Goal: Task Accomplishment & Management: Manage account settings

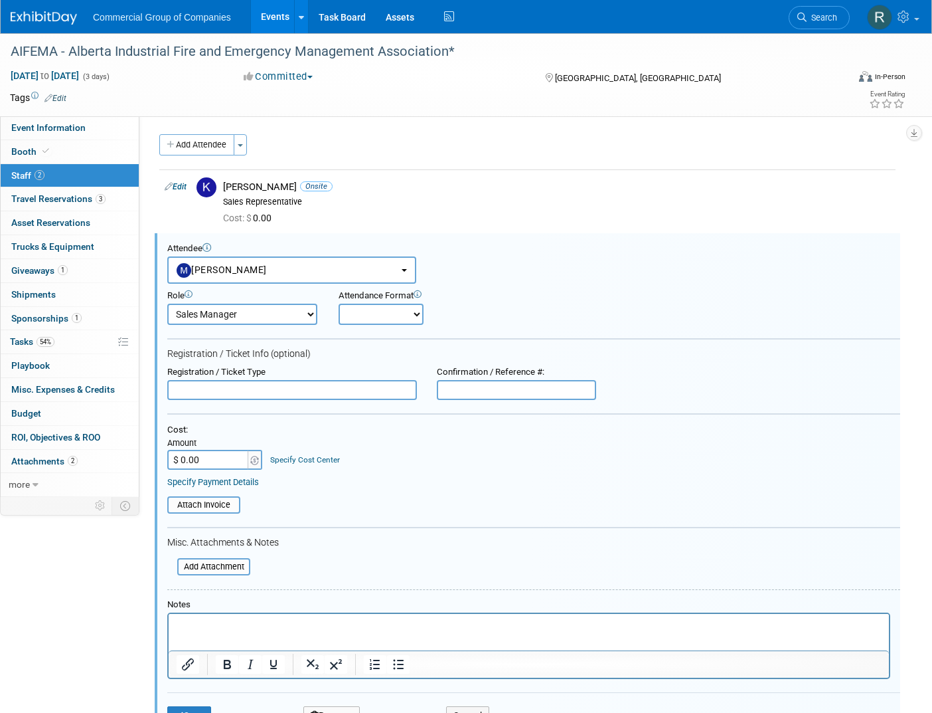
select select "01a822c2-0698-4ca2-a0e6-c5e115ab567f"
click at [483, 137] on div "Add Attendee Toggle Dropdown Quick -Tag Attendees Apply" at bounding box center [527, 144] width 736 height 21
click at [267, 625] on p "Rich Text Area. Press ALT-0 for help." at bounding box center [529, 624] width 705 height 13
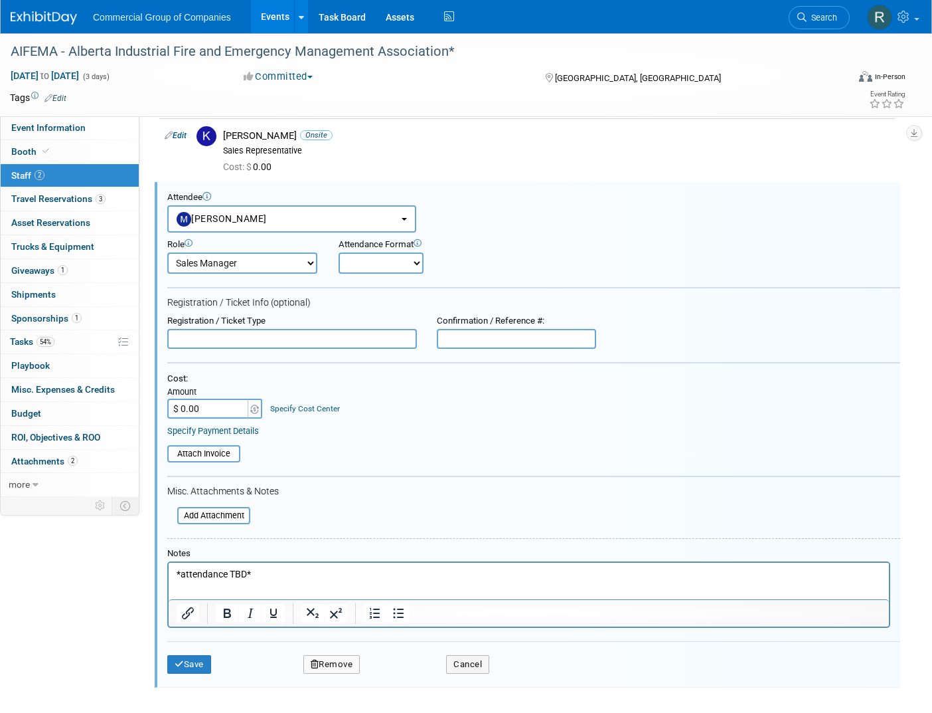
scroll to position [59, 0]
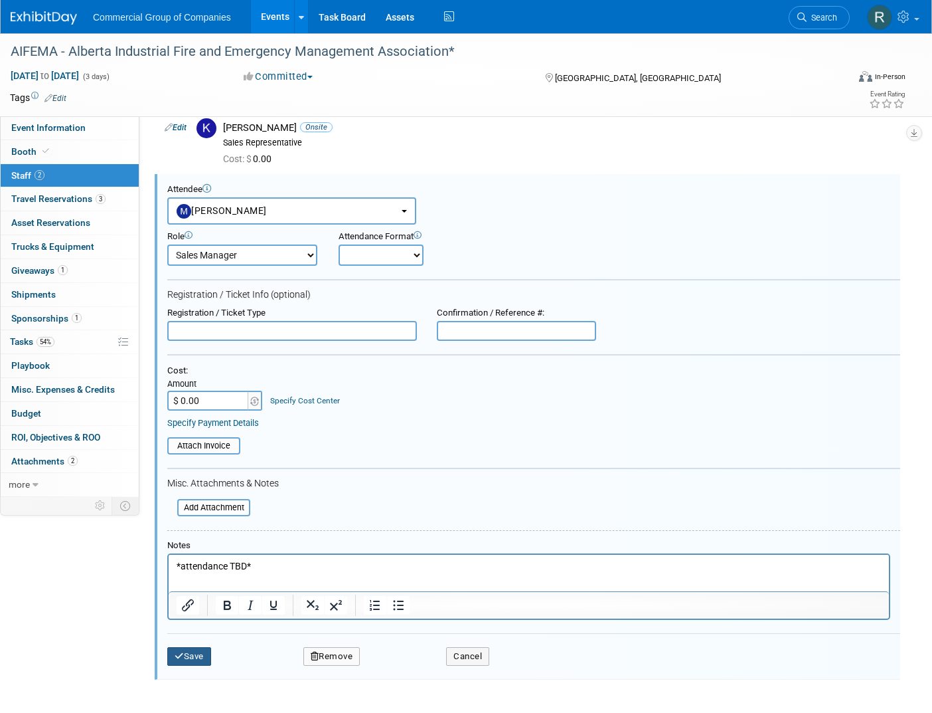
click at [194, 652] on button "Save" at bounding box center [189, 656] width 44 height 19
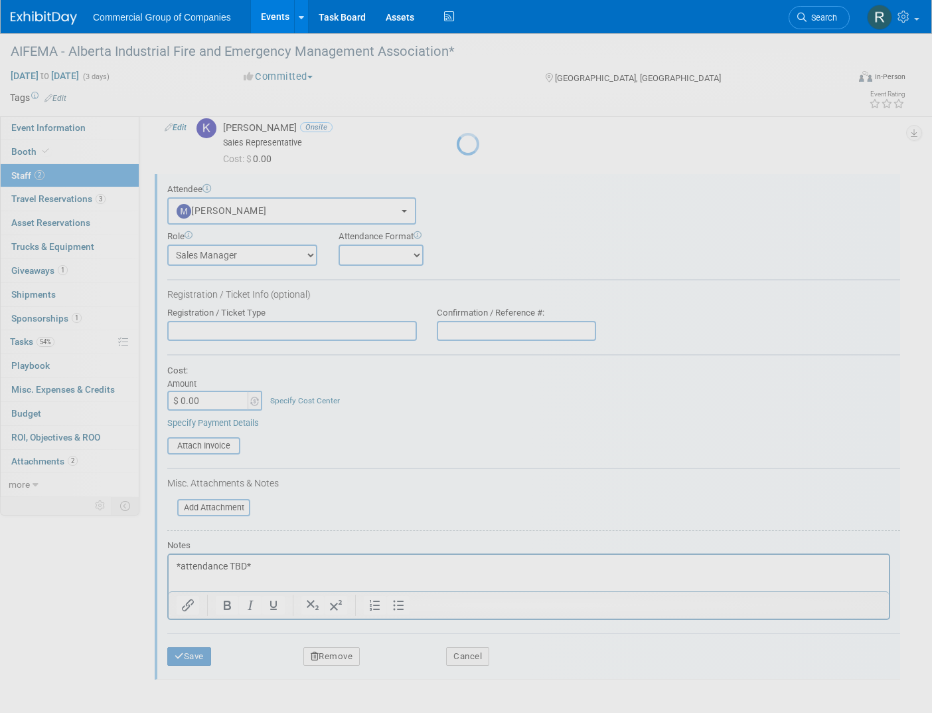
scroll to position [2, 0]
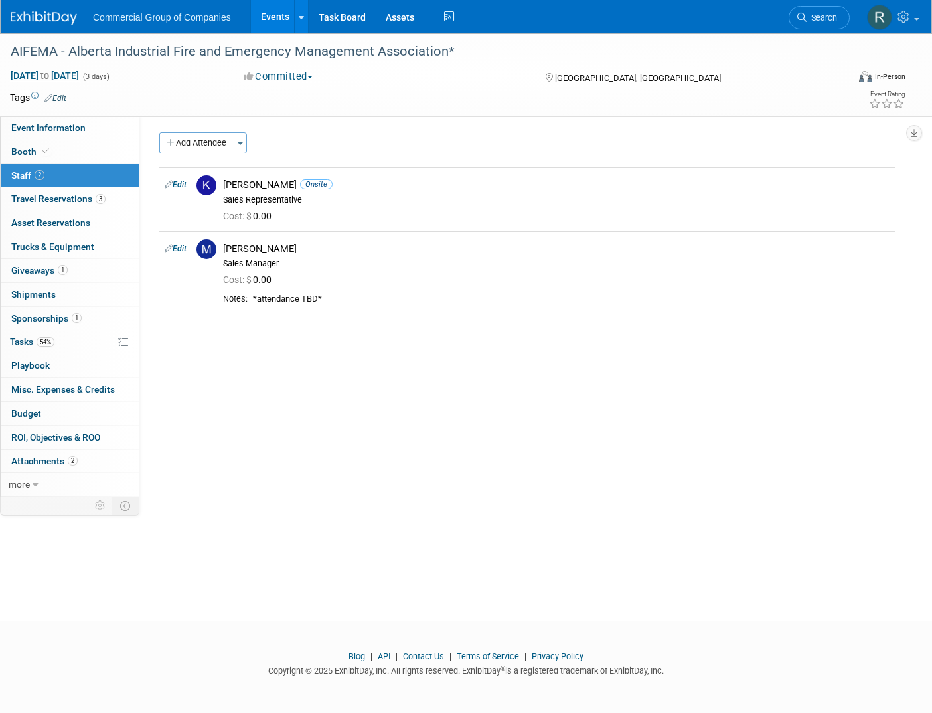
click at [280, 567] on div "AIFEMA - Alberta Industrial Fire and Emergency Management Association* Sep 9, 2…" at bounding box center [466, 313] width 932 height 565
click at [465, 484] on div "Event Website: Edit https://aifema.ca/meetings-conferences/ Exhibitor Portal Li…" at bounding box center [522, 303] width 766 height 379
drag, startPoint x: 372, startPoint y: 471, endPoint x: 355, endPoint y: 495, distance: 29.0
click at [372, 471] on div "Event Website: Edit https://aifema.ca/meetings-conferences/ Exhibitor Portal Li…" at bounding box center [522, 303] width 766 height 379
click at [269, 15] on link "Events" at bounding box center [275, 16] width 48 height 33
